Goal: Connect with others: Connect with others

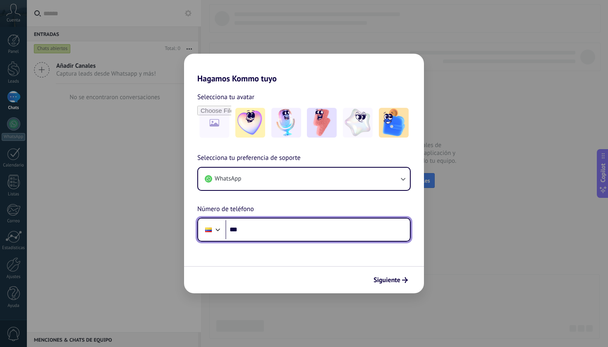
click at [362, 235] on input "***" at bounding box center [317, 229] width 184 height 19
type input "**********"
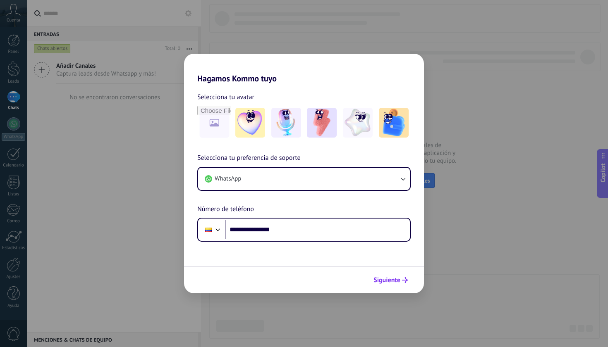
click at [392, 282] on span "Siguiente" at bounding box center [387, 281] width 27 height 6
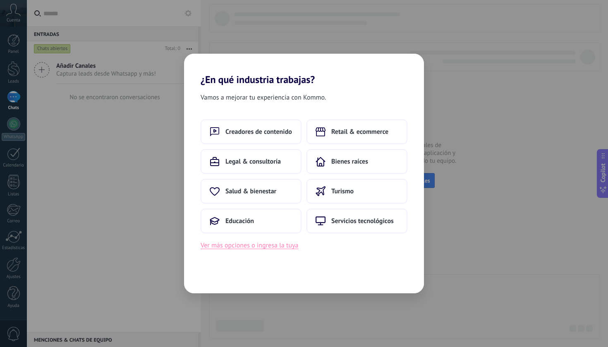
click at [291, 244] on button "Ver más opciones o ingresa la tuya" at bounding box center [250, 245] width 98 height 11
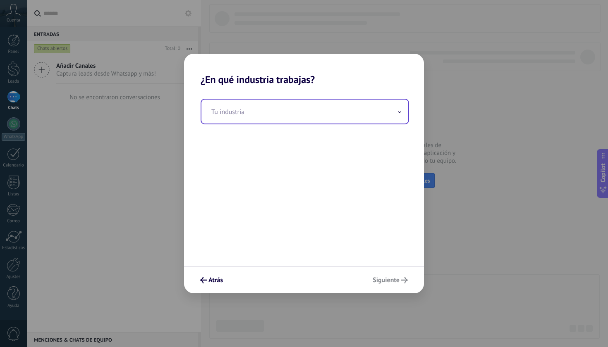
click at [267, 115] on input "text" at bounding box center [304, 112] width 207 height 24
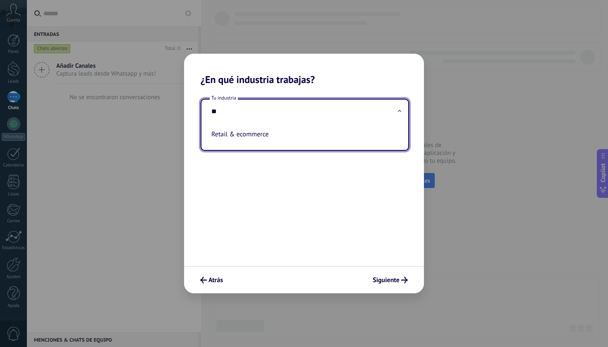
type input "*"
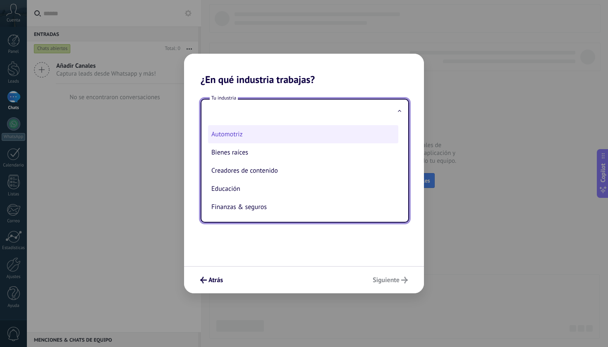
click at [256, 130] on li "Automotriz" at bounding box center [303, 134] width 190 height 18
type input "**********"
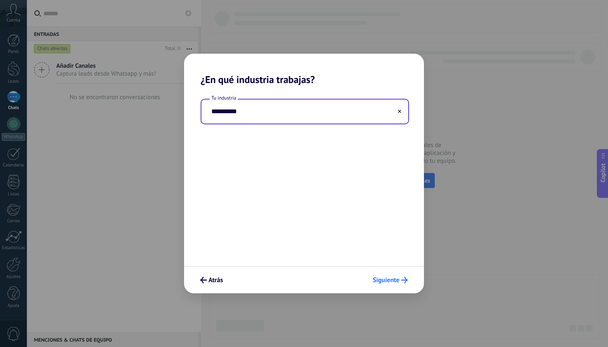
click at [383, 276] on button "Siguiente" at bounding box center [390, 280] width 43 height 14
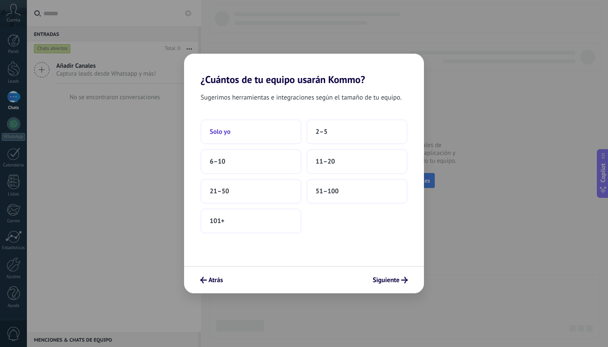
click at [263, 138] on button "Solo yo" at bounding box center [251, 132] width 101 height 25
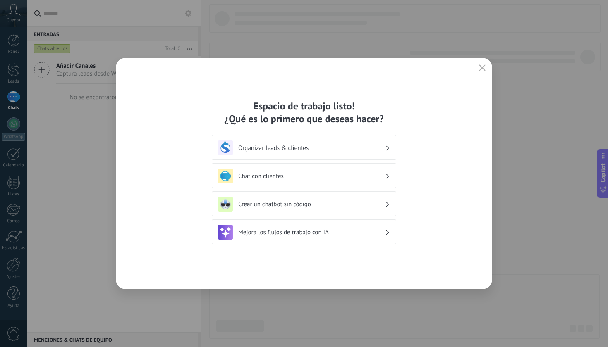
click at [362, 157] on div "Organizar leads & clientes" at bounding box center [304, 147] width 184 height 25
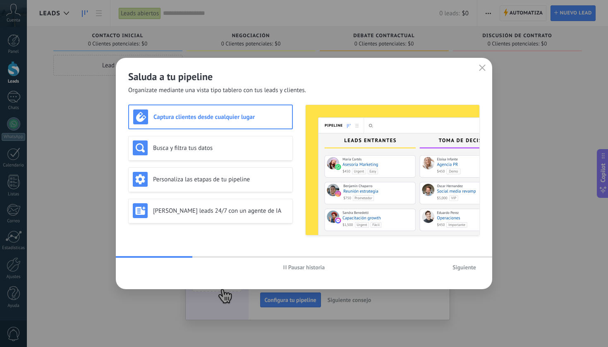
click at [464, 268] on span "Siguiente" at bounding box center [465, 268] width 24 height 6
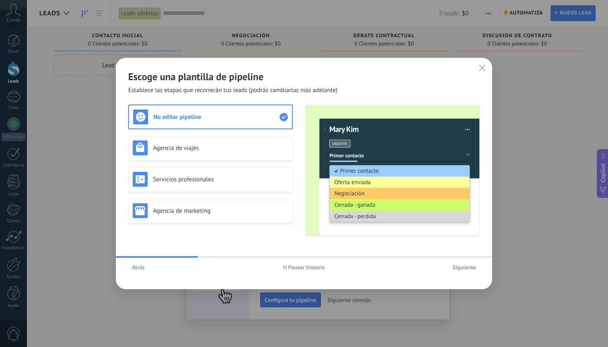
click at [464, 268] on span "Siguiente" at bounding box center [465, 268] width 24 height 6
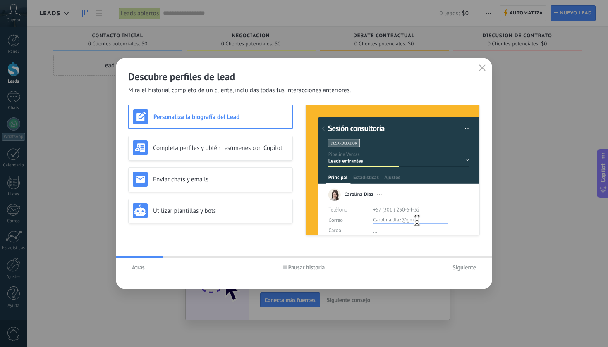
click at [464, 268] on span "Siguiente" at bounding box center [465, 268] width 24 height 6
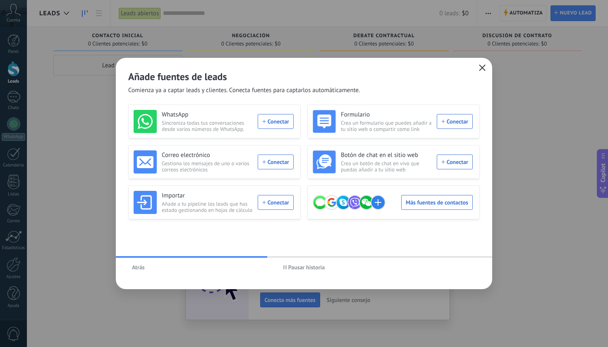
click at [481, 66] on icon "button" at bounding box center [482, 68] width 7 height 7
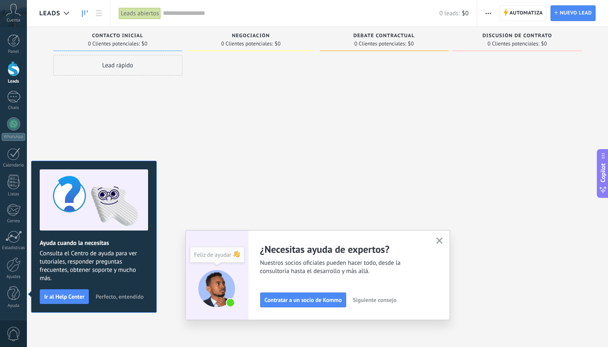
click at [438, 242] on use "button" at bounding box center [439, 241] width 6 height 6
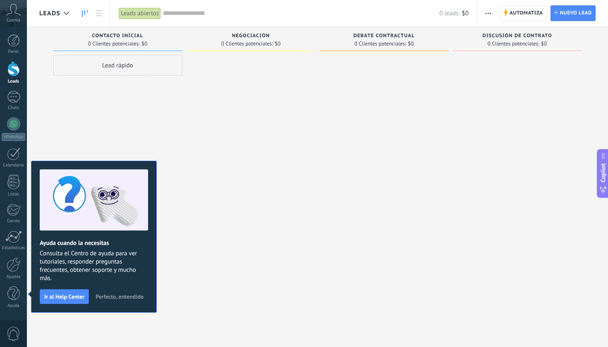
click at [208, 277] on div at bounding box center [251, 175] width 129 height 240
click at [17, 125] on div at bounding box center [13, 123] width 13 height 13
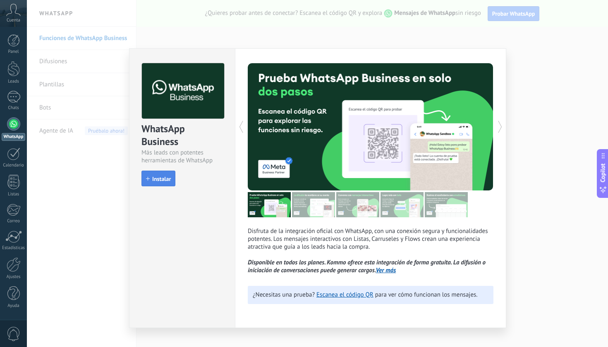
click at [165, 175] on button "Instalar" at bounding box center [158, 179] width 34 height 16
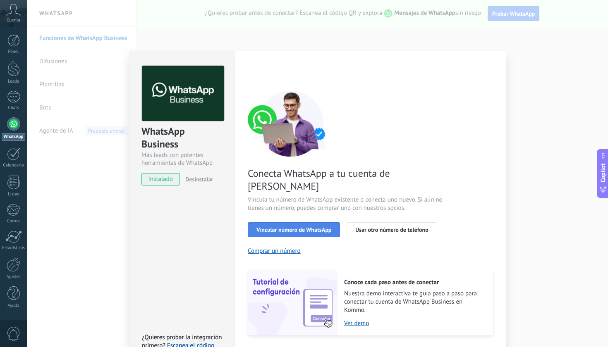
click at [283, 223] on button "Vincular número de WhatsApp" at bounding box center [294, 230] width 92 height 15
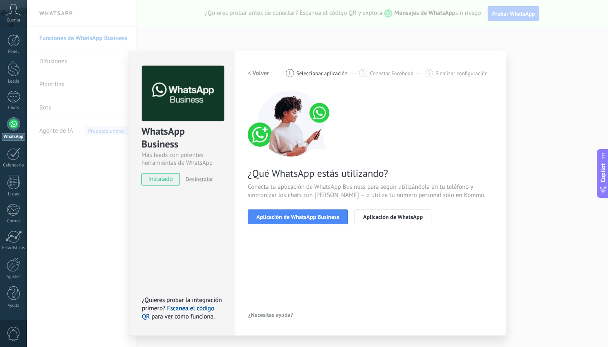
click at [283, 222] on button "Aplicación de WhatsApp Business" at bounding box center [298, 217] width 100 height 15
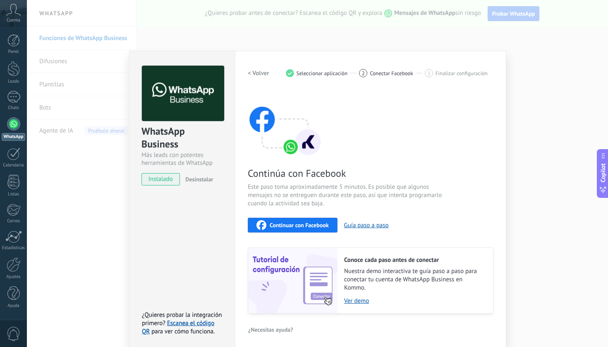
click at [318, 223] on span "Continuar con Facebook" at bounding box center [299, 226] width 59 height 6
